Goal: Obtain resource: Obtain resource

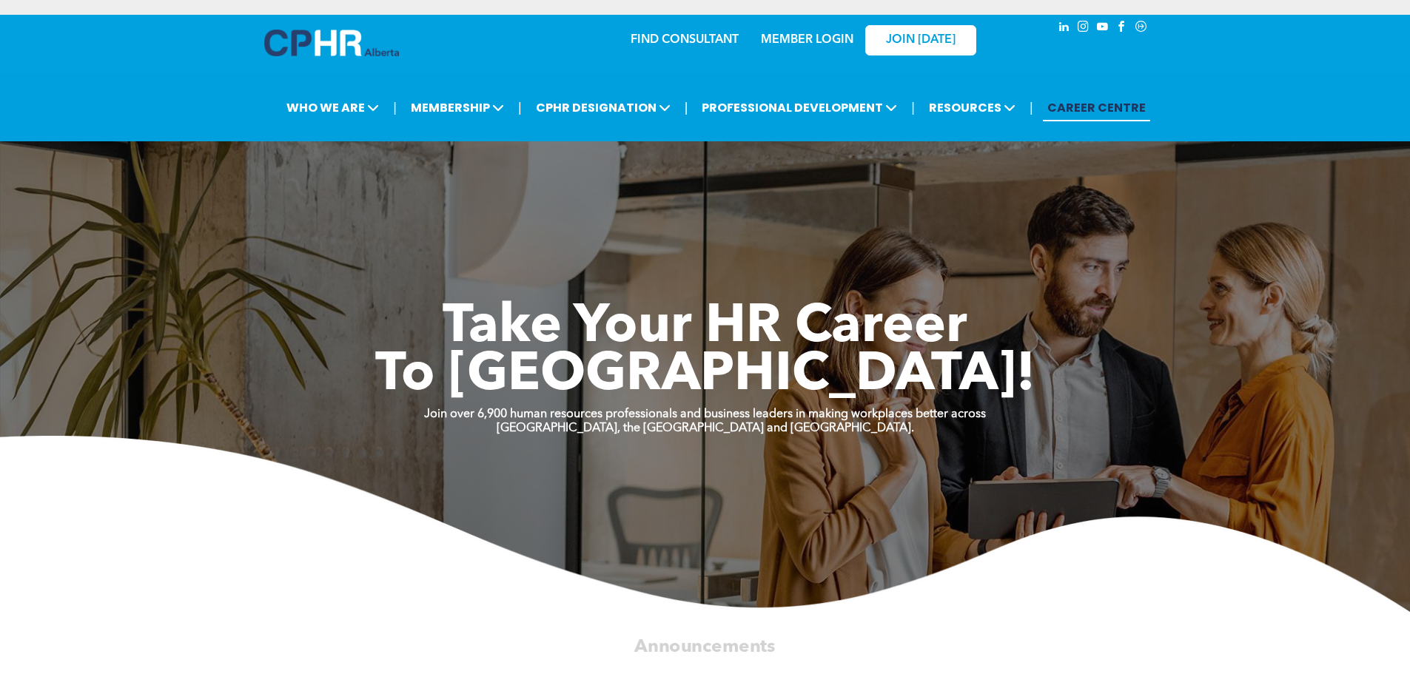
click at [808, 41] on link "MEMBER LOGIN" at bounding box center [807, 40] width 93 height 12
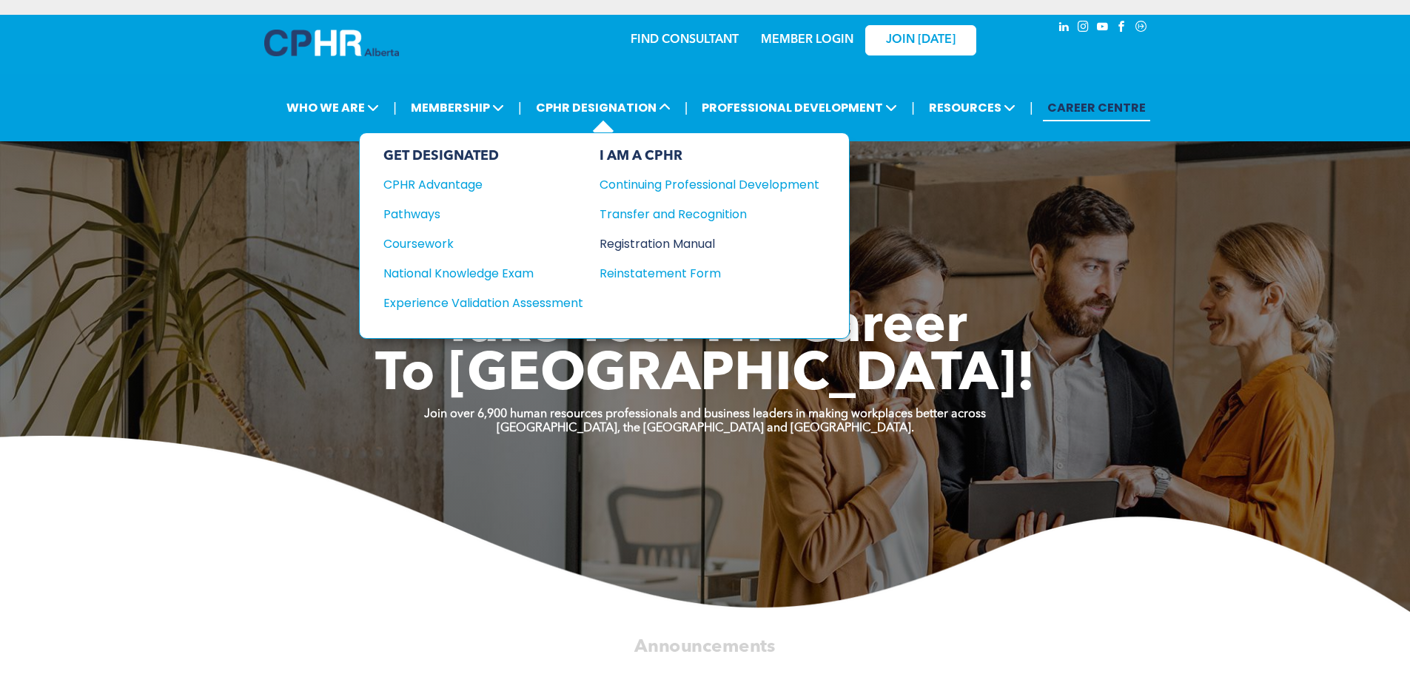
click at [642, 244] on div "Registration Manual" at bounding box center [699, 244] width 198 height 19
click at [482, 298] on div "Experience Validation Assessment" at bounding box center [473, 303] width 180 height 19
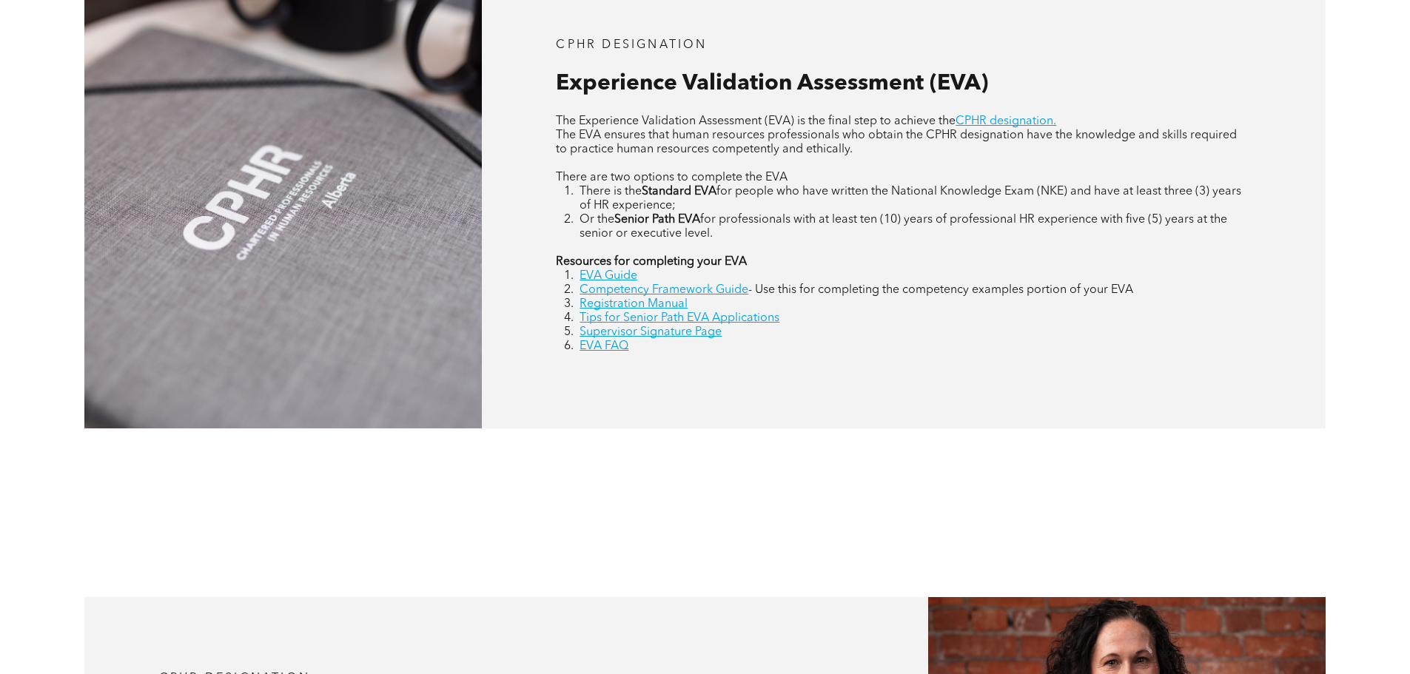
scroll to position [740, 0]
click at [627, 274] on link "EVA Guide" at bounding box center [609, 275] width 58 height 12
click at [691, 334] on link "Supervisor Signature Page" at bounding box center [651, 332] width 142 height 12
